Goal: Information Seeking & Learning: Learn about a topic

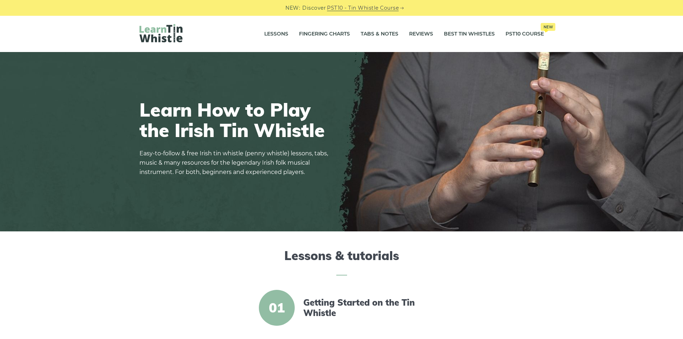
scroll to position [179, 0]
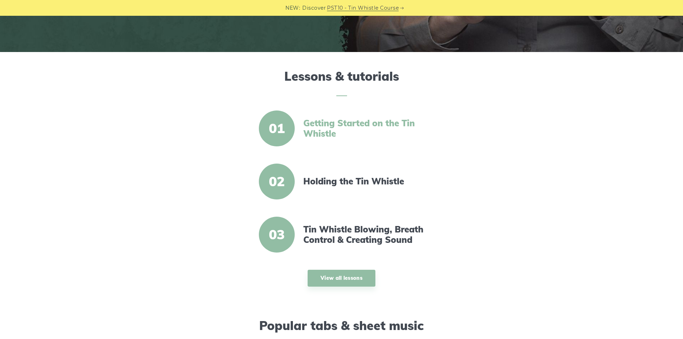
click at [326, 122] on link "Getting Started on the Tin Whistle" at bounding box center [364, 128] width 123 height 21
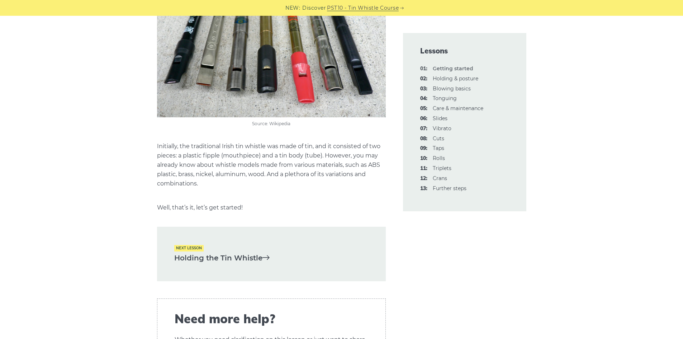
scroll to position [1254, 0]
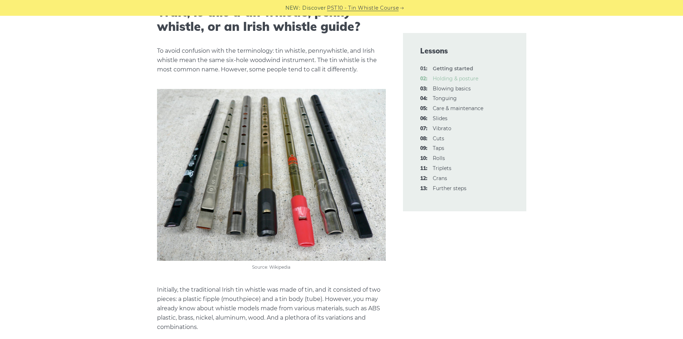
click at [443, 77] on link "02: Holding & posture" at bounding box center [455, 78] width 46 height 6
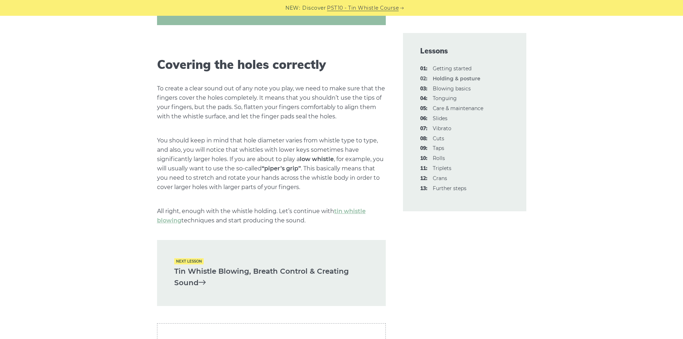
scroll to position [932, 0]
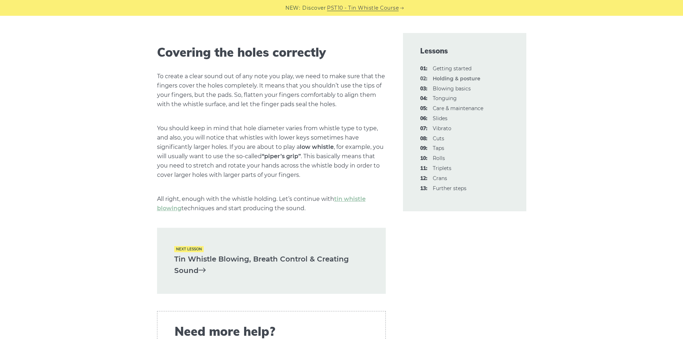
click at [259, 258] on link "Tin Whistle Blowing, Breath Control & Creating Sound" at bounding box center [271, 264] width 194 height 23
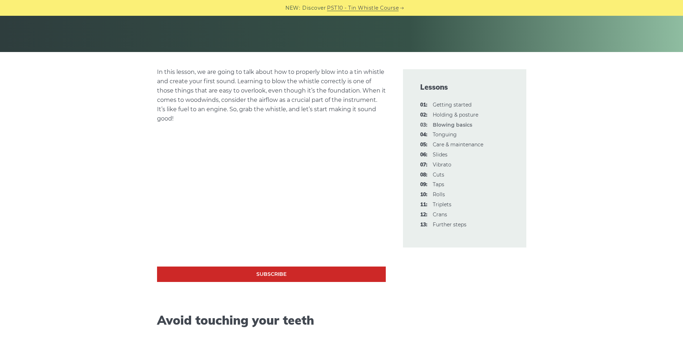
scroll to position [143, 0]
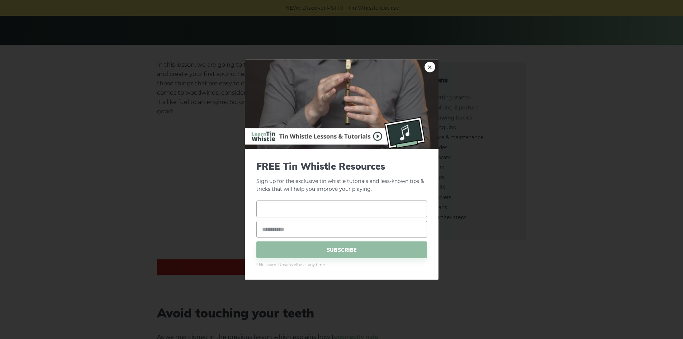
click at [339, 207] on input "text" at bounding box center [341, 208] width 171 height 17
type input "****"
type input "**********"
click at [344, 248] on span "SUBSCRIBE" at bounding box center [341, 249] width 171 height 17
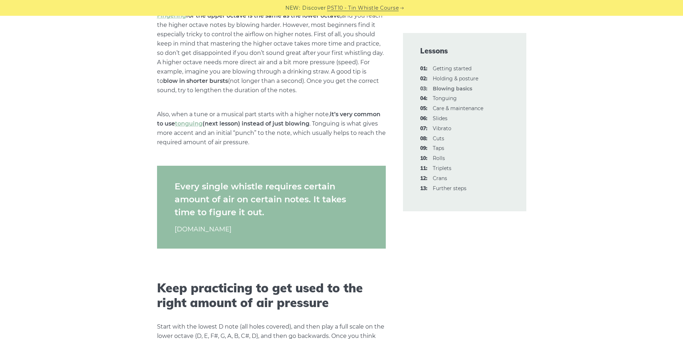
scroll to position [1075, 0]
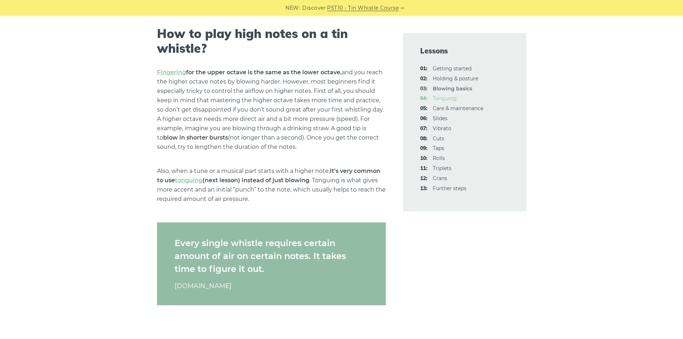
click at [445, 96] on link "04: Tonguing" at bounding box center [444, 98] width 24 height 6
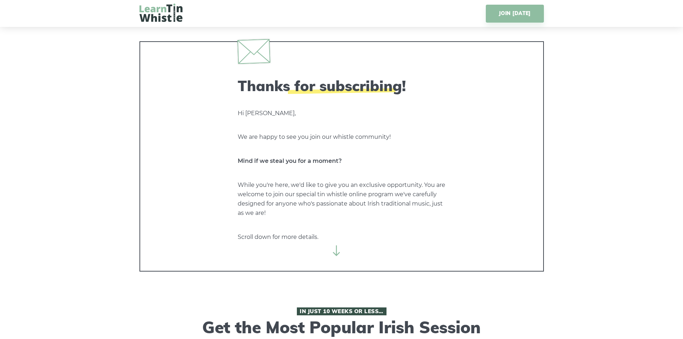
click at [336, 250] on icon at bounding box center [336, 250] width 11 height 11
click at [330, 251] on div "Thanks for subscribing! Hi [PERSON_NAME], We are happy to see you join our whis…" at bounding box center [341, 156] width 404 height 230
click at [336, 253] on icon at bounding box center [336, 250] width 11 height 11
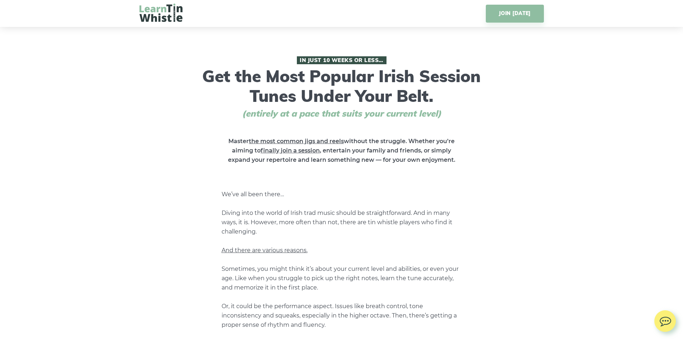
scroll to position [72, 0]
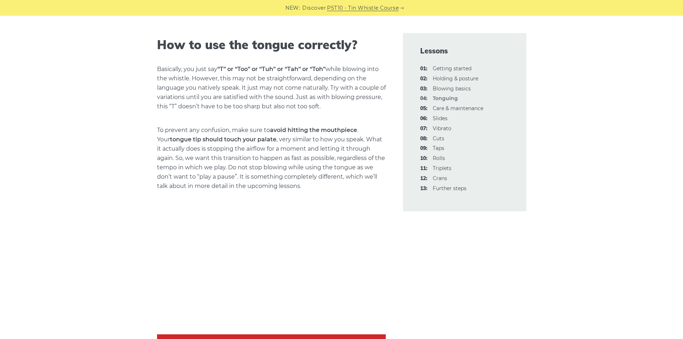
scroll to position [537, 0]
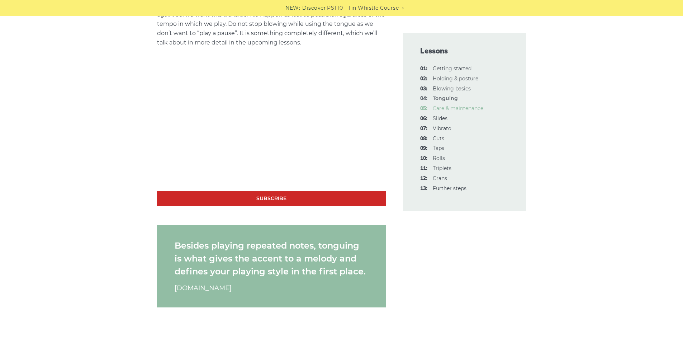
click at [461, 109] on link "05: Care & maintenance" at bounding box center [457, 108] width 51 height 6
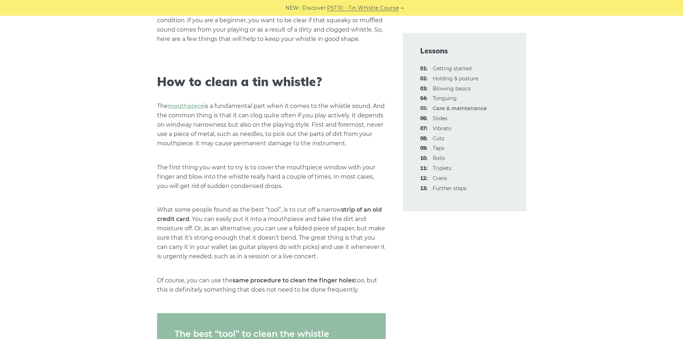
scroll to position [215, 0]
click at [441, 117] on link "06: Slides" at bounding box center [439, 118] width 15 height 6
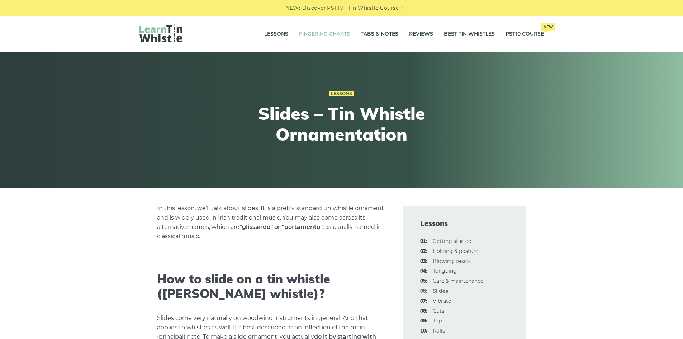
click at [317, 32] on link "Fingering Charts" at bounding box center [324, 34] width 51 height 18
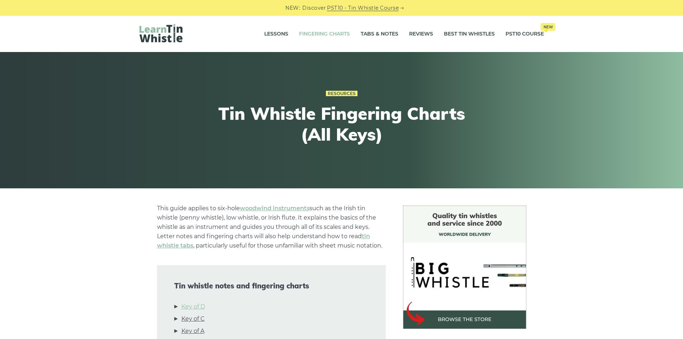
click at [195, 307] on link "Key of D" at bounding box center [193, 306] width 24 height 9
click at [384, 32] on link "Tabs & Notes" at bounding box center [379, 34] width 38 height 18
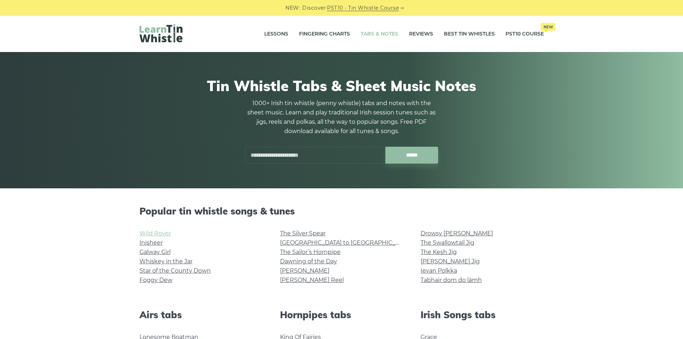
click at [162, 234] on link "Wild Rover" at bounding box center [155, 233] width 32 height 7
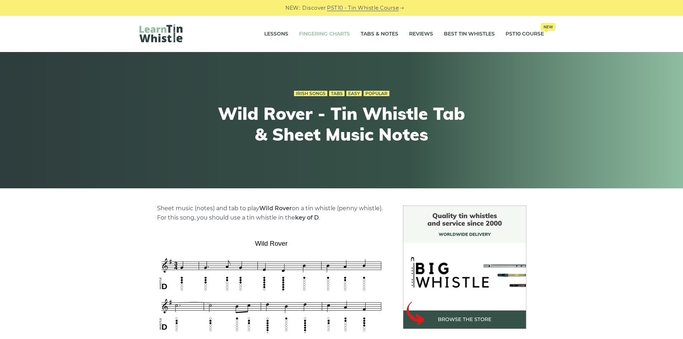
click at [320, 33] on link "Fingering Charts" at bounding box center [324, 34] width 51 height 18
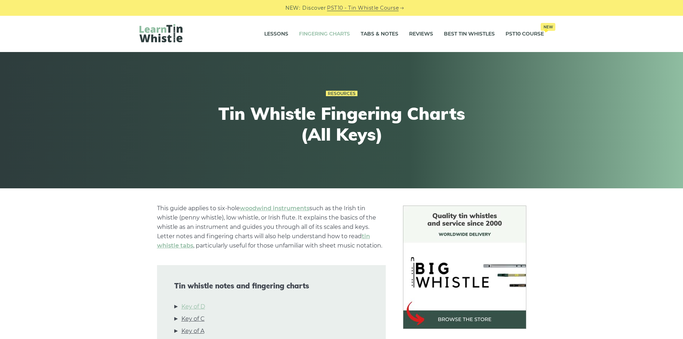
click at [191, 307] on link "Key of D" at bounding box center [193, 306] width 24 height 9
click at [372, 33] on link "Tabs & Notes" at bounding box center [379, 34] width 38 height 18
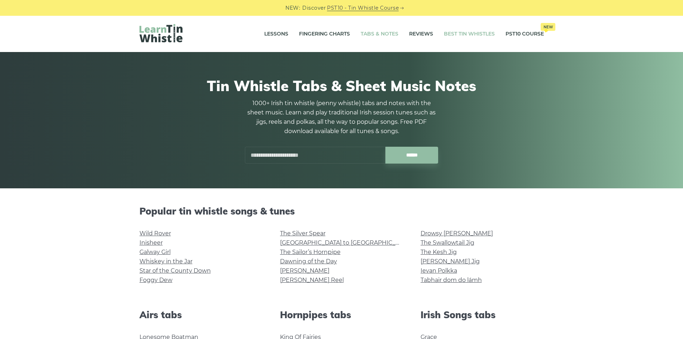
click at [455, 32] on link "Best Tin Whistles" at bounding box center [469, 34] width 51 height 18
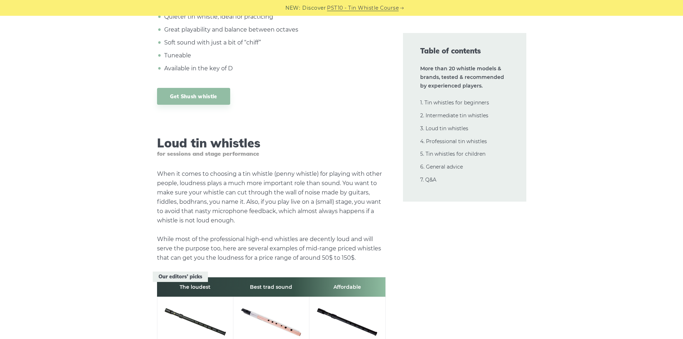
scroll to position [7273, 0]
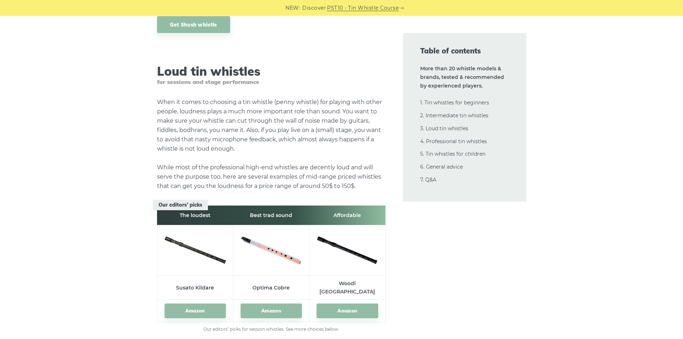
click at [191, 229] on img at bounding box center [194, 249] width 61 height 41
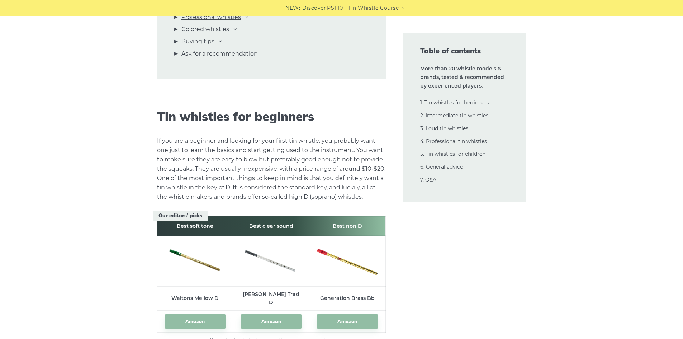
scroll to position [0, 0]
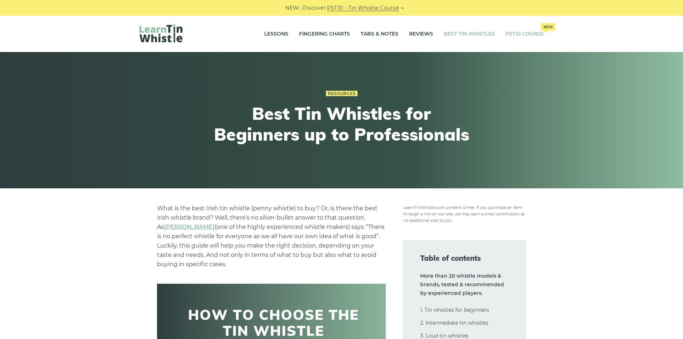
click at [513, 33] on link "PST10 Course New" at bounding box center [524, 34] width 38 height 18
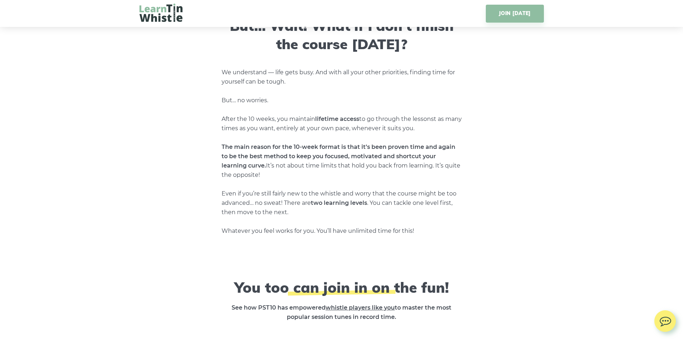
scroll to position [2556, 0]
